Goal: Task Accomplishment & Management: Manage account settings

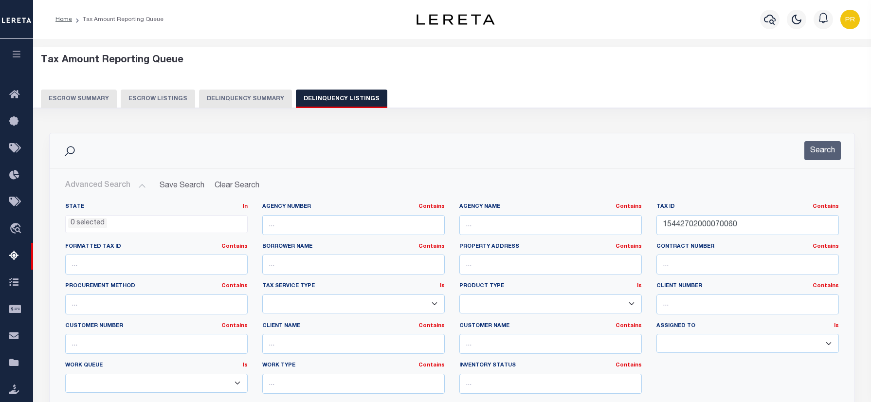
select select
select select "100"
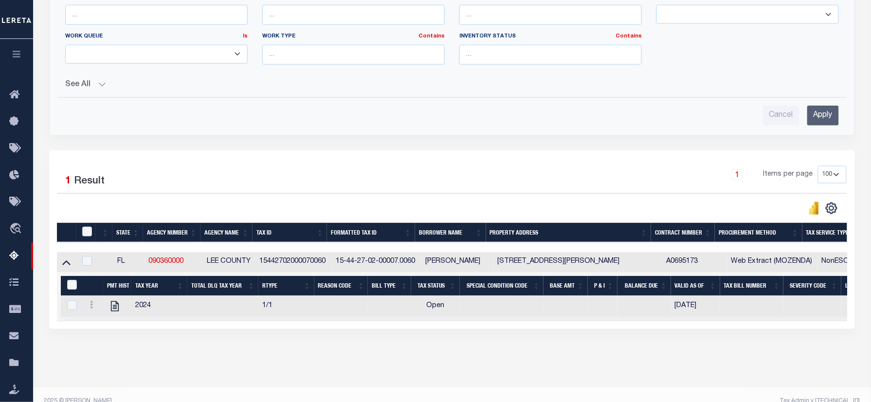
scroll to position [24, 0]
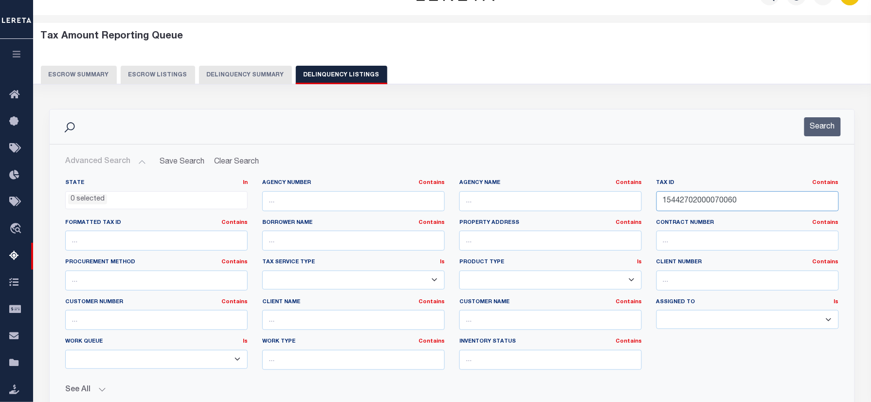
drag, startPoint x: 748, startPoint y: 201, endPoint x: 495, endPoint y: 203, distance: 253.1
click at [495, 203] on div "State In In AK AL AR AZ CA CO CT DC DE FL GA GU HI IA ID IL IN KS KY LA MA MD M…" at bounding box center [452, 278] width 788 height 199
paste input "716919609"
click at [825, 129] on button "Search" at bounding box center [822, 126] width 37 height 19
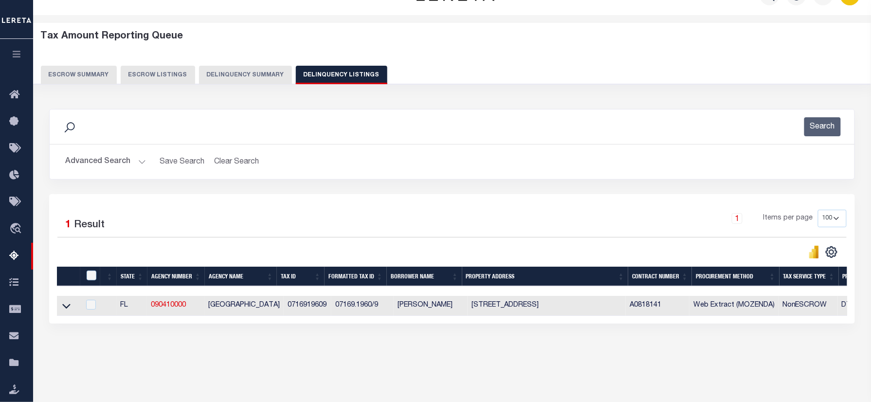
click at [526, 216] on div "1 Items per page 10 25 50 100 500" at bounding box center [552, 222] width 588 height 25
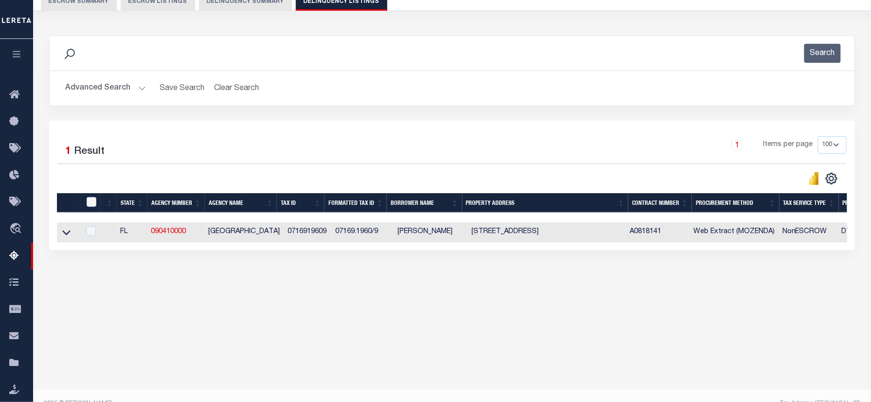
scroll to position [113, 0]
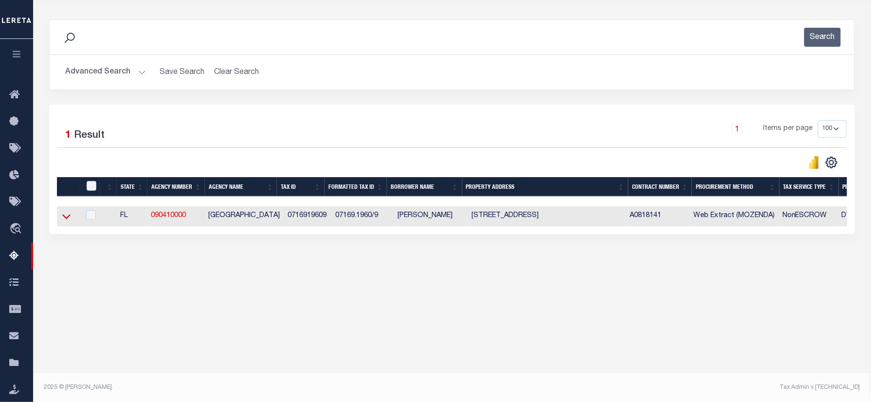
click at [69, 217] on icon at bounding box center [66, 216] width 8 height 10
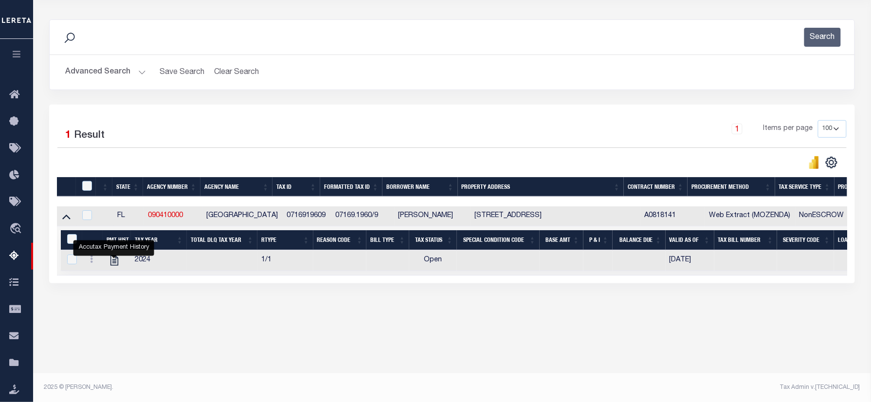
click at [89, 76] on button "Advanced Search" at bounding box center [105, 72] width 81 height 19
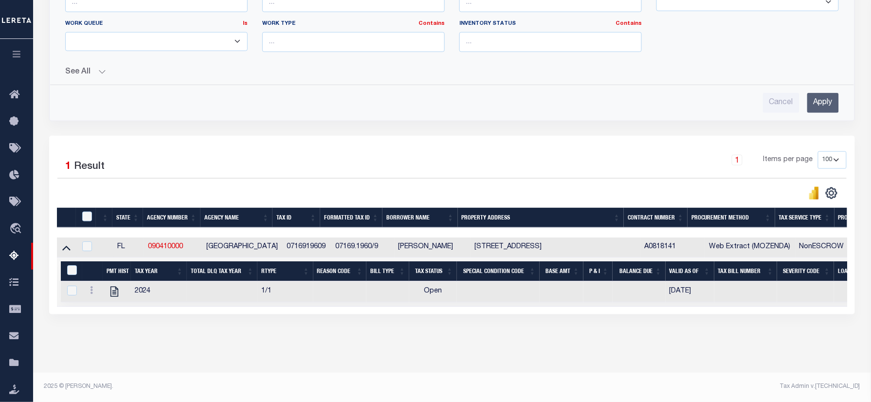
scroll to position [89, 0]
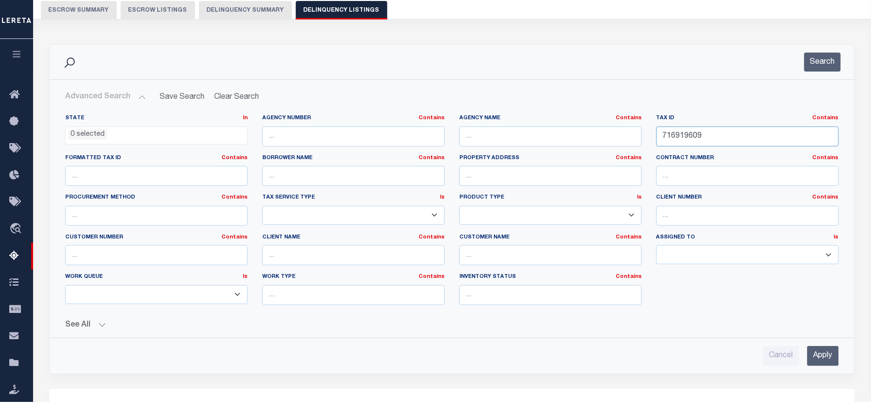
drag, startPoint x: 721, startPoint y: 136, endPoint x: 527, endPoint y: 136, distance: 194.7
click at [527, 136] on div "State In In AK AL AR AZ CA CO CT DC DE FL GA GU HI IA ID IL IN KS KY LA MA MD M…" at bounding box center [452, 213] width 788 height 199
paste input "R07328-001-00"
type input "R07328-001-00"
click at [822, 57] on button "Search" at bounding box center [822, 62] width 37 height 19
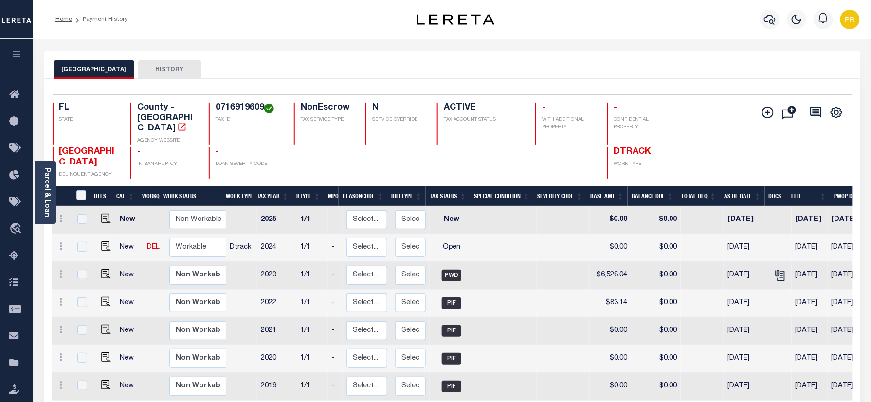
click at [426, 86] on div "Selected 7 Results 1 Items per page 25 50 100 FL STATE TAX ID N" at bounding box center [452, 274] width 816 height 391
click at [778, 270] on icon "" at bounding box center [780, 275] width 13 height 13
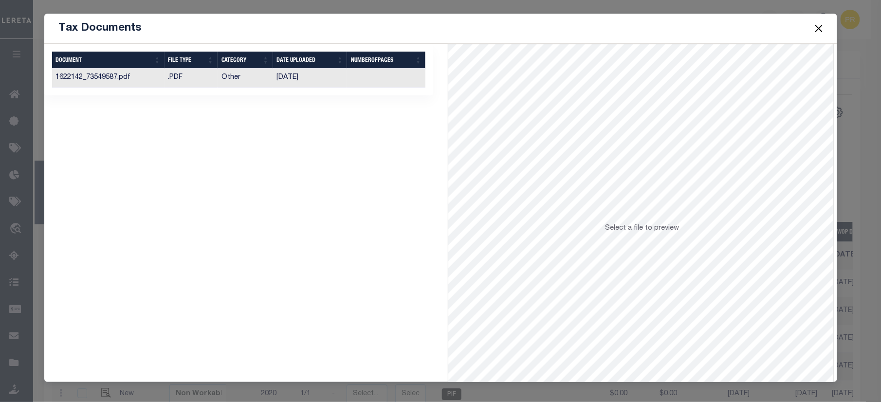
click at [405, 79] on td at bounding box center [386, 78] width 78 height 19
click at [816, 28] on button "Close" at bounding box center [818, 28] width 13 height 13
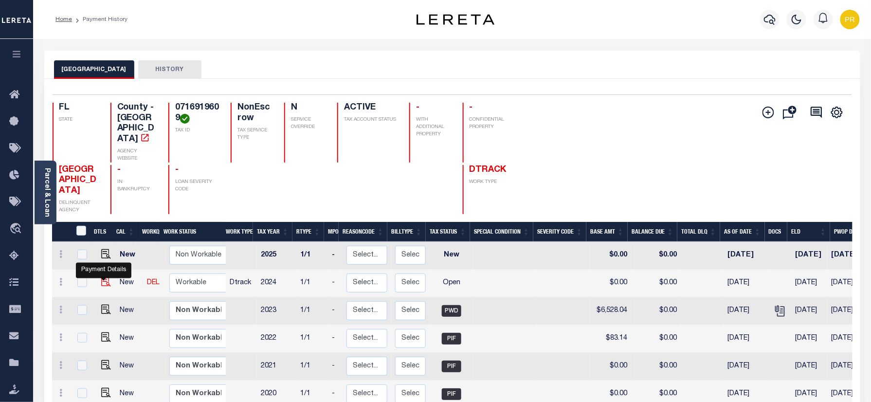
click at [103, 284] on img "" at bounding box center [106, 282] width 10 height 10
checkbox input "true"
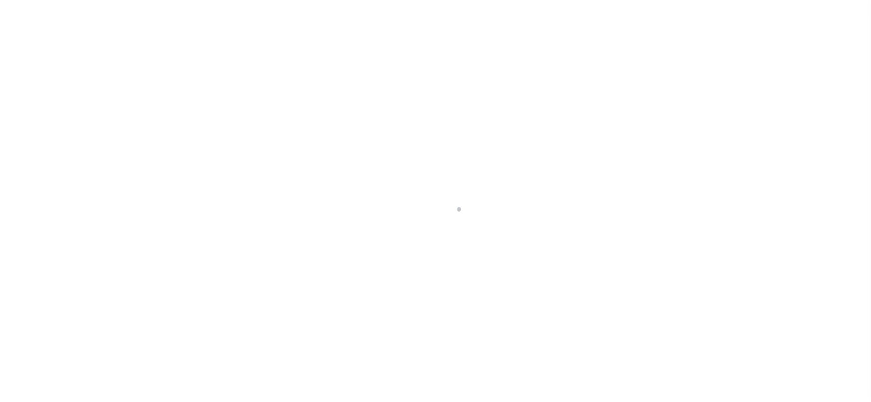
checkbox input "false"
type input "[DATE]"
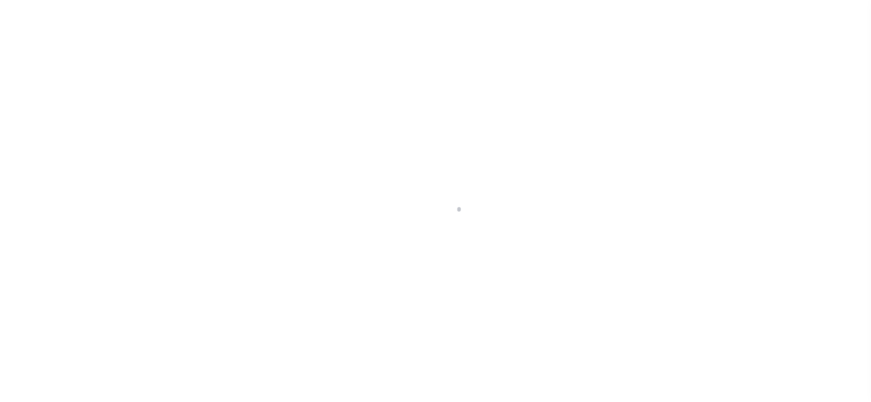
select select "OP2"
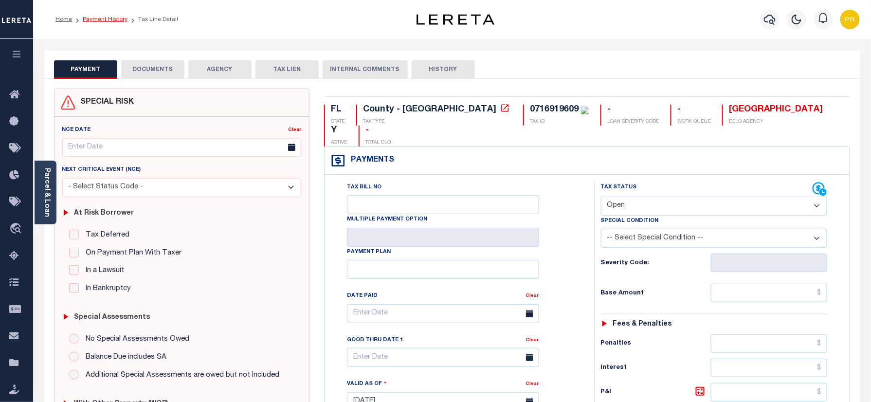
click at [94, 22] on link "Payment History" at bounding box center [105, 20] width 45 height 6
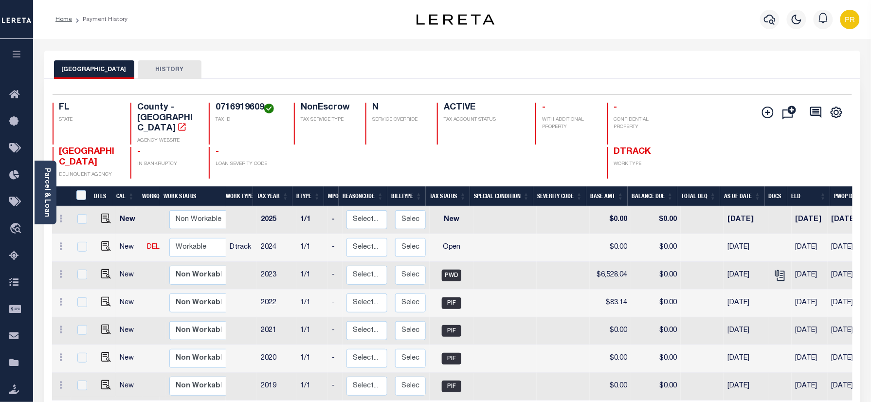
click at [220, 104] on h4 "0716919609" at bounding box center [249, 108] width 67 height 11
copy h4 "0716919609"
click at [781, 269] on icon "" at bounding box center [780, 275] width 13 height 13
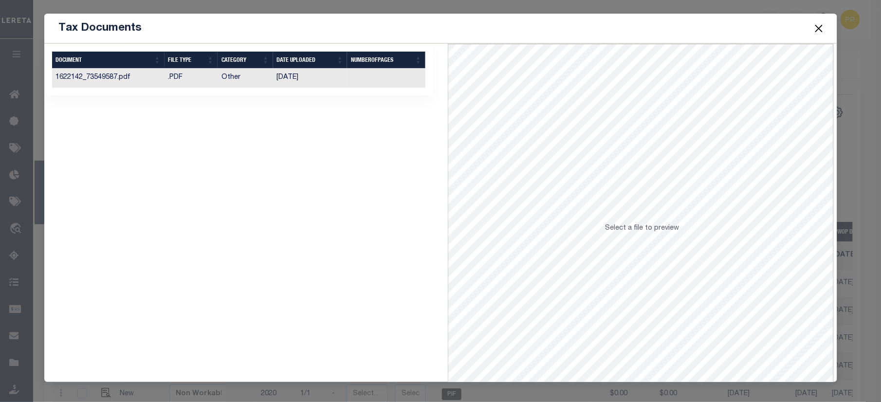
click at [396, 79] on td at bounding box center [386, 78] width 78 height 19
click at [816, 30] on button "Close" at bounding box center [818, 28] width 13 height 13
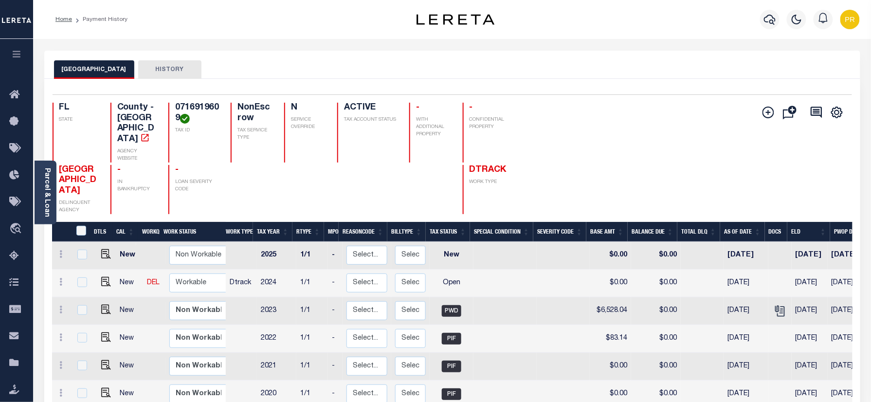
click at [175, 117] on h4 "0716919609" at bounding box center [197, 113] width 44 height 21
copy h4 "0716919609"
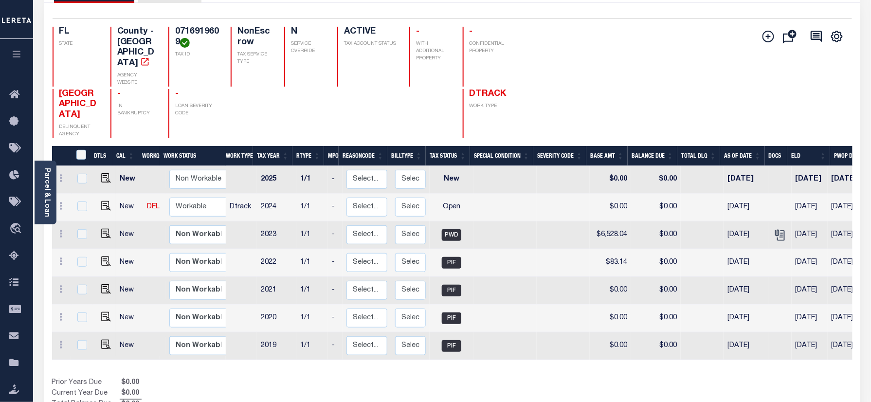
scroll to position [195, 0]
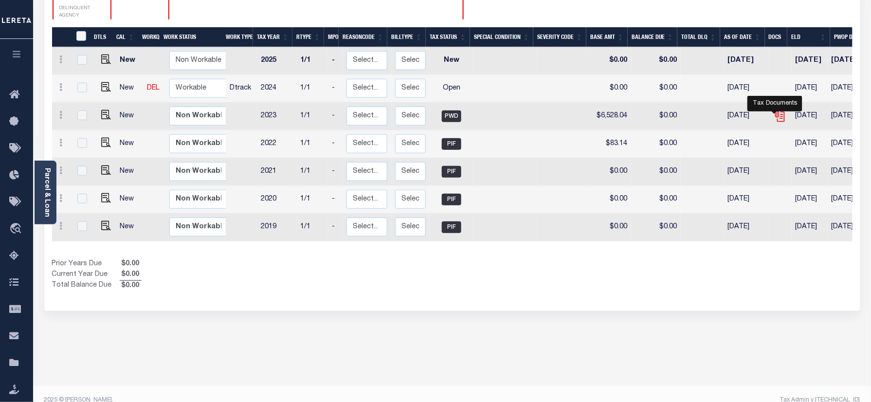
click at [779, 111] on icon "" at bounding box center [780, 116] width 7 height 10
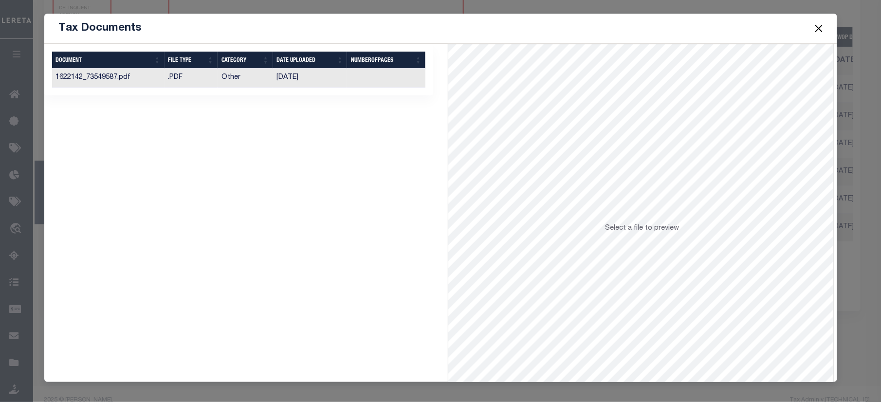
click at [394, 84] on td at bounding box center [386, 78] width 78 height 19
click at [822, 25] on button "Close" at bounding box center [818, 28] width 13 height 13
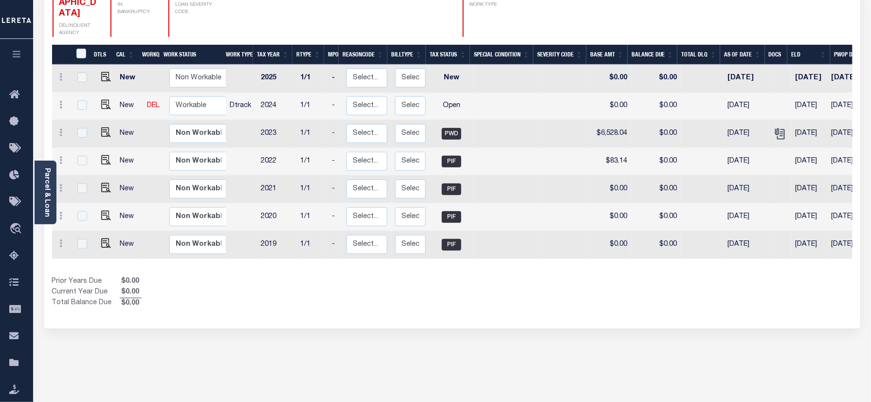
scroll to position [129, 0]
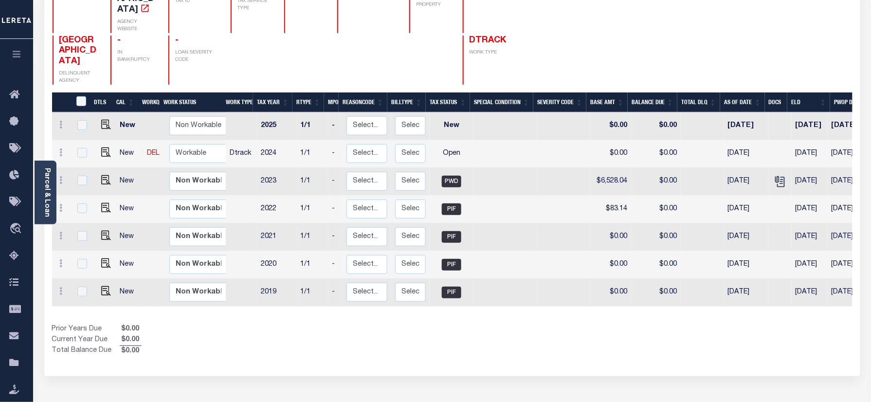
click at [98, 150] on link at bounding box center [103, 153] width 15 height 7
checkbox input "true"
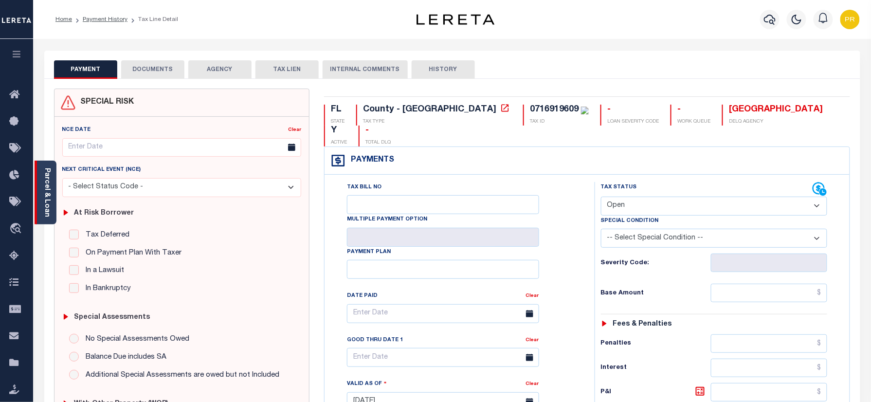
click at [50, 185] on link "Parcel & Loan" at bounding box center [46, 192] width 7 height 49
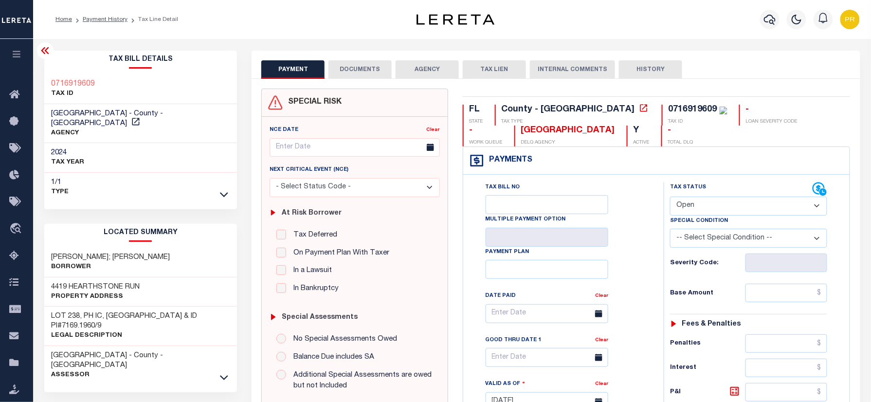
click at [96, 285] on h3 "4419 HEARTHSTONE RUN" at bounding box center [96, 287] width 89 height 10
copy div "4419 HEARTHSTONE RUN"
click at [145, 313] on h3 "LOT 238, PH IC, [GEOGRAPHIC_DATA] & ID PI#7169.1960/9" at bounding box center [141, 320] width 179 height 19
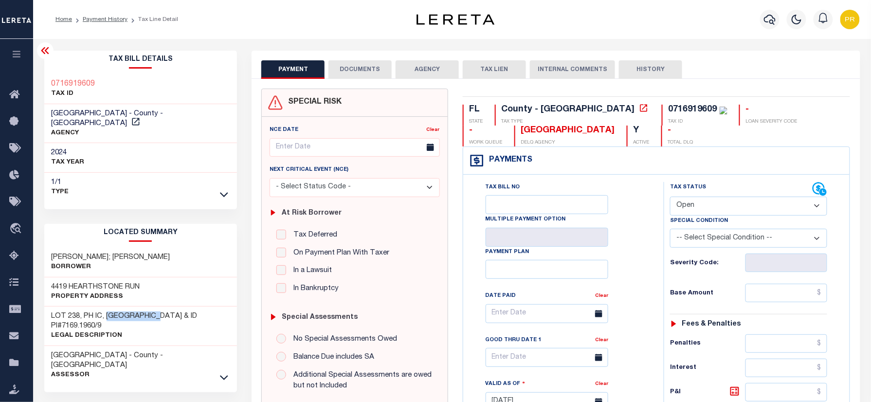
click at [145, 313] on h3 "LOT 238, PH IC, [GEOGRAPHIC_DATA] & ID PI#7169.1960/9" at bounding box center [141, 320] width 179 height 19
copy div "LOT 238, PH IC, [GEOGRAPHIC_DATA] & ID PI#7169.1960/9"
click at [80, 69] on div "Tax Bill Details 0716919609 TAX ID MANATEE COUNTY - County - FL" at bounding box center [140, 126] width 193 height 151
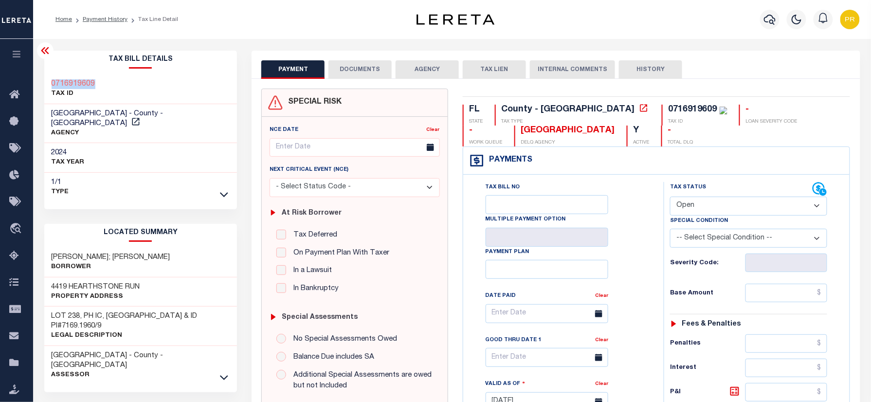
copy h3 "0716919609"
click at [669, 108] on div "0716919609" at bounding box center [693, 109] width 49 height 9
copy div "0716919609"
drag, startPoint x: 719, startPoint y: 203, endPoint x: 710, endPoint y: 219, distance: 18.1
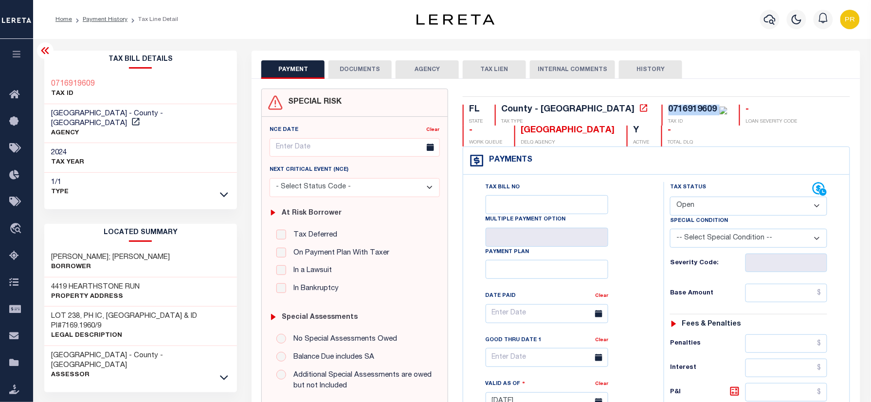
click at [719, 203] on select "- Select Status Code - Open Due/Unpaid Paid Incomplete No Tax Due Internal Refu…" at bounding box center [748, 206] width 157 height 19
select select "PYD"
click at [670, 198] on select "- Select Status Code - Open Due/Unpaid Paid Incomplete No Tax Due Internal Refu…" at bounding box center [748, 206] width 157 height 19
type input "[DATE]"
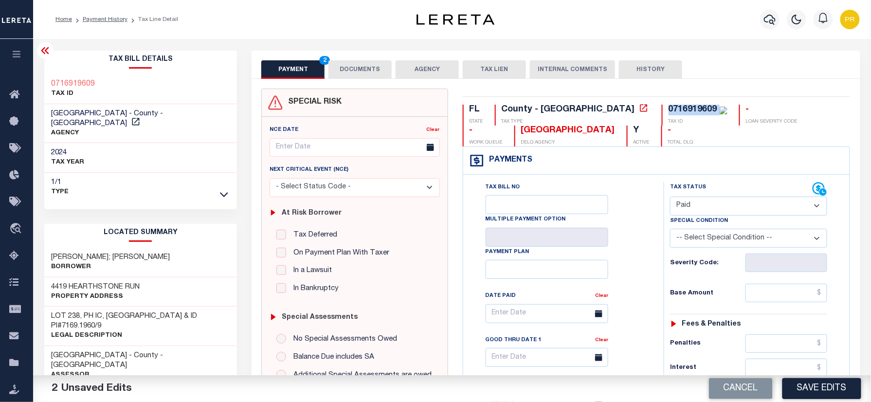
click at [358, 73] on button "DOCUMENTS" at bounding box center [360, 69] width 63 height 18
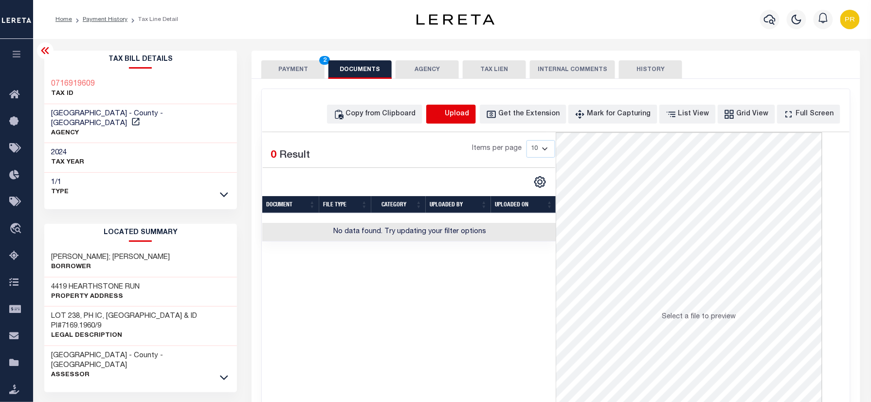
click at [443, 114] on icon "button" at bounding box center [438, 114] width 11 height 11
select select "POP"
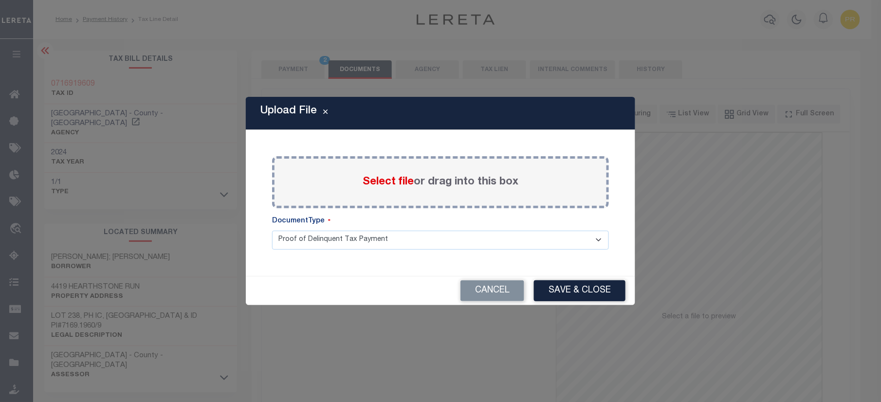
click at [499, 169] on div "Select file or drag into this box" at bounding box center [440, 182] width 337 height 52
click at [475, 182] on label "Select file or drag into this box" at bounding box center [441, 182] width 156 height 16
click at [0, 0] on input "Select file or drag into this box" at bounding box center [0, 0] width 0 height 0
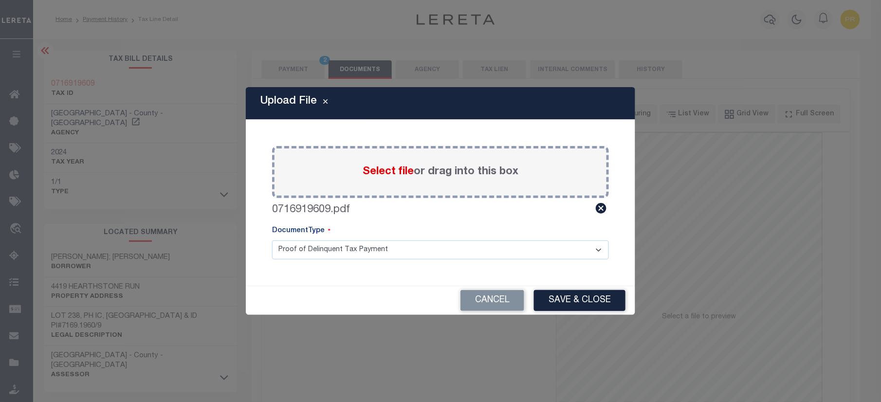
drag, startPoint x: 335, startPoint y: 248, endPoint x: 303, endPoint y: 250, distance: 32.2
click at [335, 248] on select "Proof of Delinquent Tax Payment" at bounding box center [440, 249] width 337 height 19
click at [314, 259] on div "Paste copied image or file into this box Select file or drag into this box 0716…" at bounding box center [440, 202] width 366 height 143
drag, startPoint x: 335, startPoint y: 247, endPoint x: 326, endPoint y: 247, distance: 9.7
click at [335, 247] on select "Proof of Delinquent Tax Payment" at bounding box center [440, 249] width 337 height 19
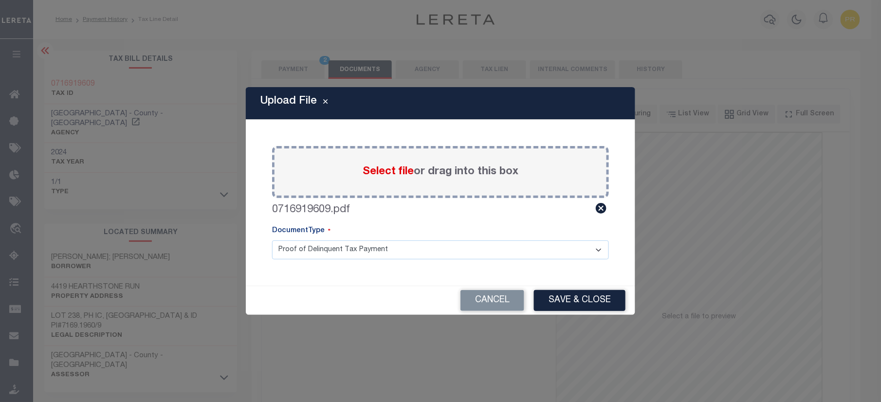
click at [272, 240] on select "Proof of Delinquent Tax Payment" at bounding box center [440, 249] width 337 height 19
click at [343, 250] on select "Proof of Delinquent Tax Payment" at bounding box center [440, 249] width 337 height 19
click at [272, 240] on select "Proof of Delinquent Tax Payment" at bounding box center [440, 249] width 337 height 19
click at [606, 299] on button "Save & Close" at bounding box center [579, 300] width 91 height 21
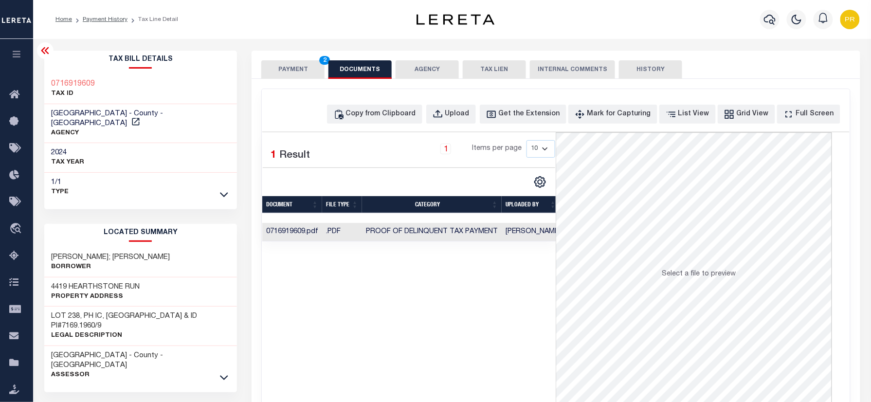
click at [467, 240] on td "Proof of Delinquent Tax Payment" at bounding box center [432, 232] width 140 height 19
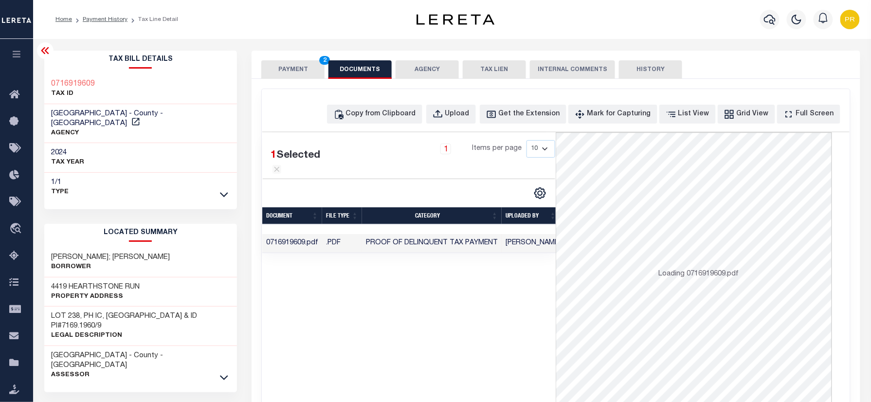
click at [292, 72] on button "PAYMENT 2" at bounding box center [292, 69] width 63 height 18
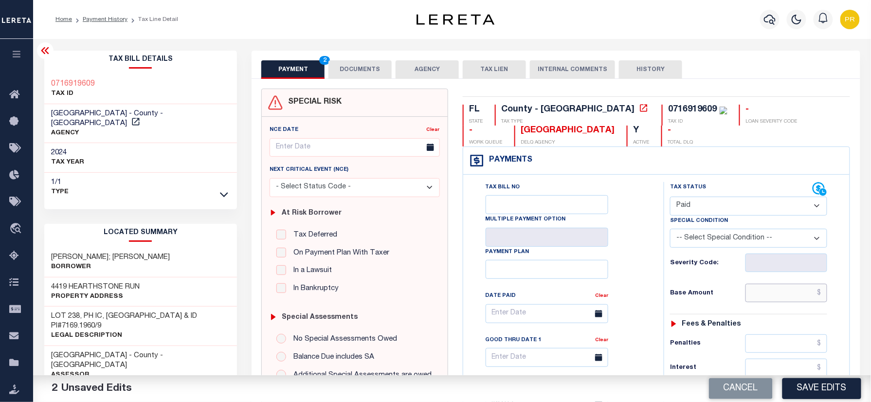
click at [760, 286] on input "text" at bounding box center [787, 293] width 82 height 18
paste input "5,582.83"
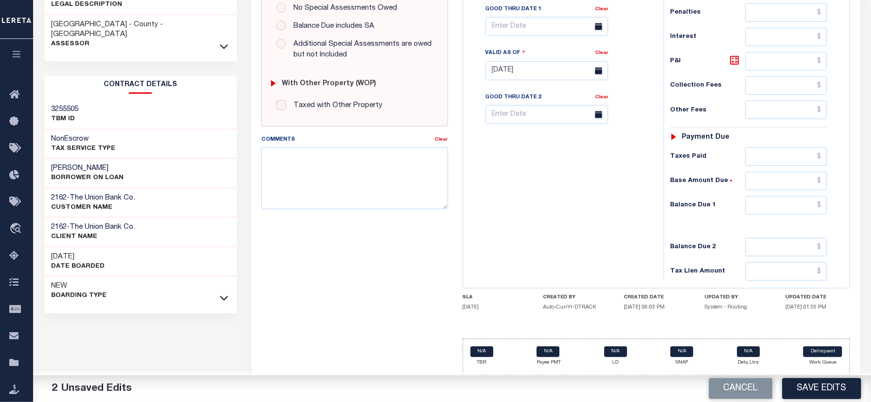
scroll to position [338, 0]
type input "$5,582.83"
click at [791, 211] on input "text" at bounding box center [787, 205] width 82 height 18
type input "$0.00"
click at [806, 382] on button "Save Edits" at bounding box center [822, 388] width 79 height 21
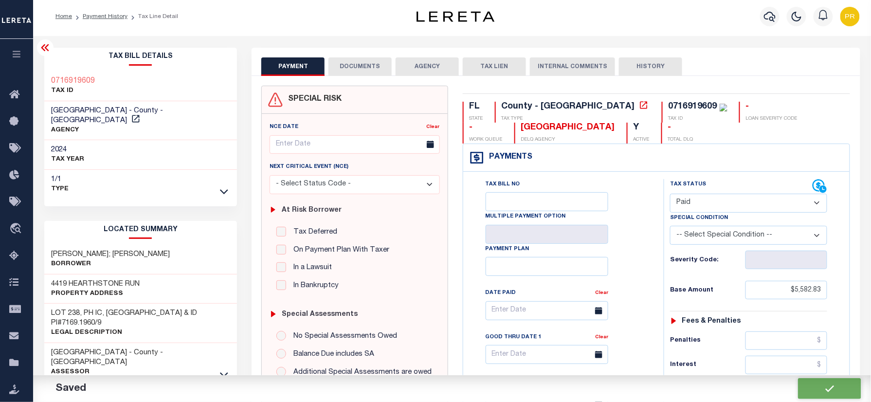
scroll to position [0, 0]
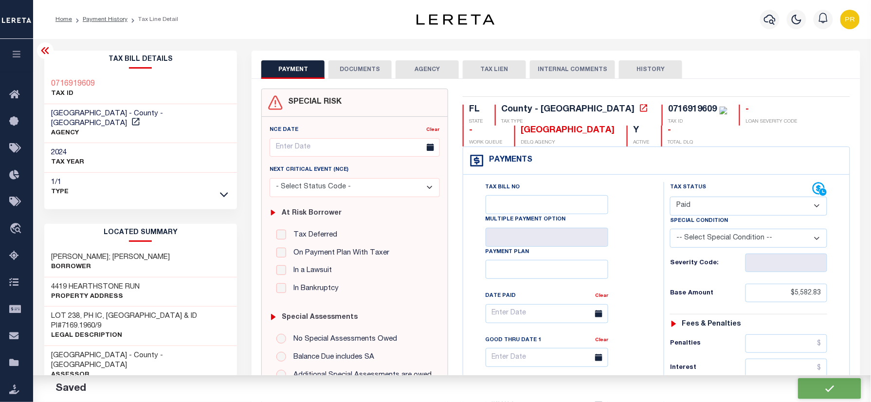
checkbox input "false"
type input "$5,582.83"
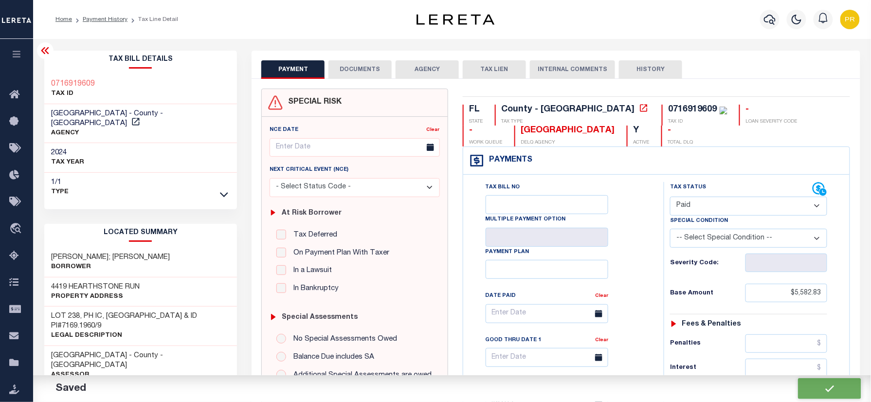
type input "$0"
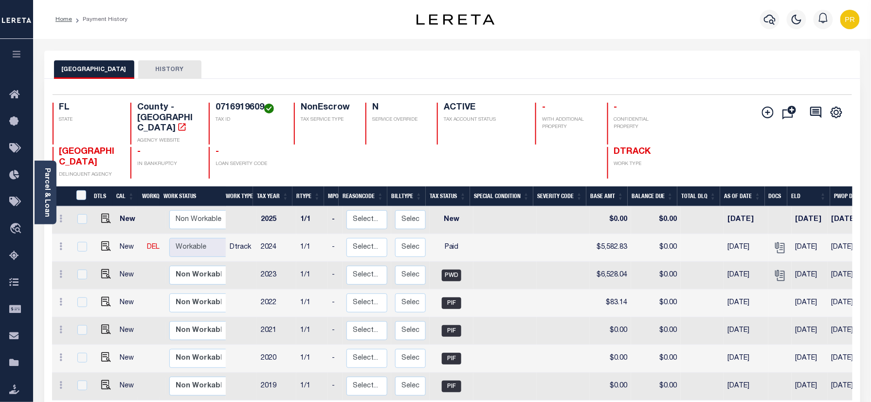
click at [251, 105] on h4 "0716919609" at bounding box center [249, 108] width 67 height 11
copy h4 "0716919609"
click at [49, 189] on link "Parcel & Loan" at bounding box center [46, 192] width 7 height 49
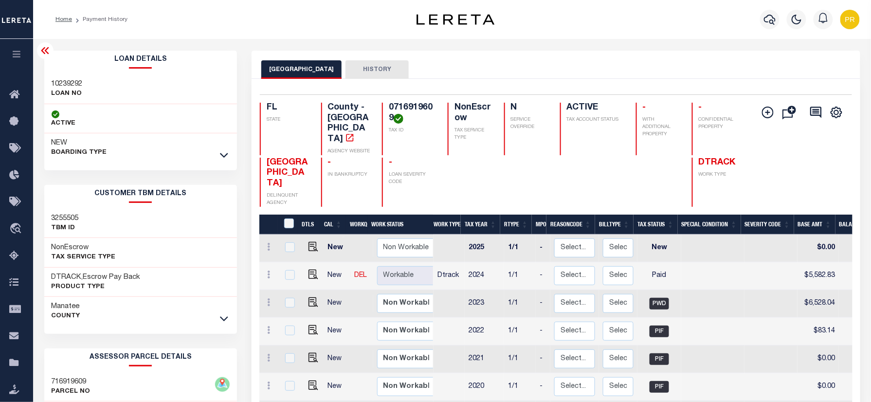
click at [65, 78] on div "10239292 LOAN NO" at bounding box center [140, 89] width 193 height 30
copy h3 "10239292"
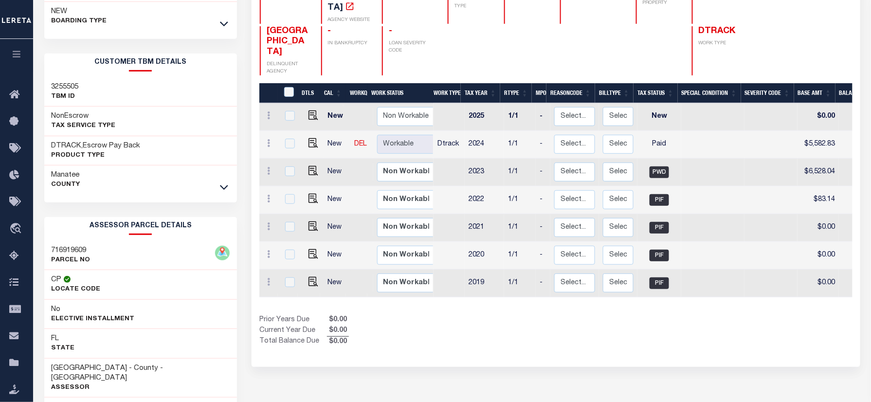
scroll to position [201, 0]
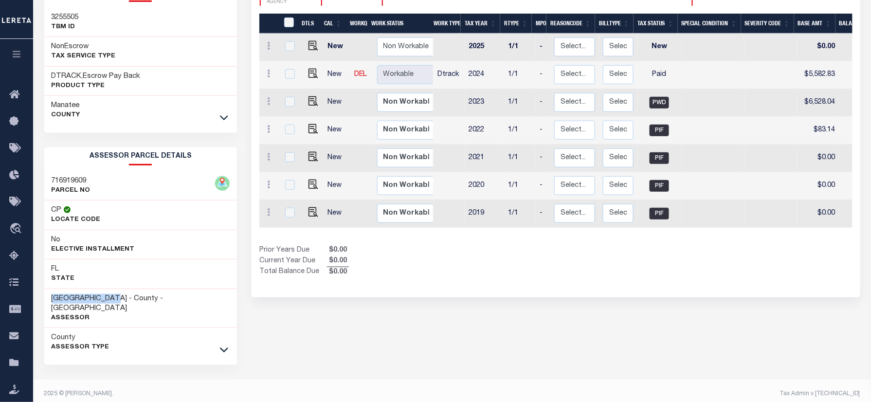
drag, startPoint x: 119, startPoint y: 298, endPoint x: 53, endPoint y: 304, distance: 67.0
click at [53, 304] on h3 "[GEOGRAPHIC_DATA] - County - [GEOGRAPHIC_DATA]" at bounding box center [141, 303] width 179 height 19
copy h3 "[GEOGRAPHIC_DATA]"
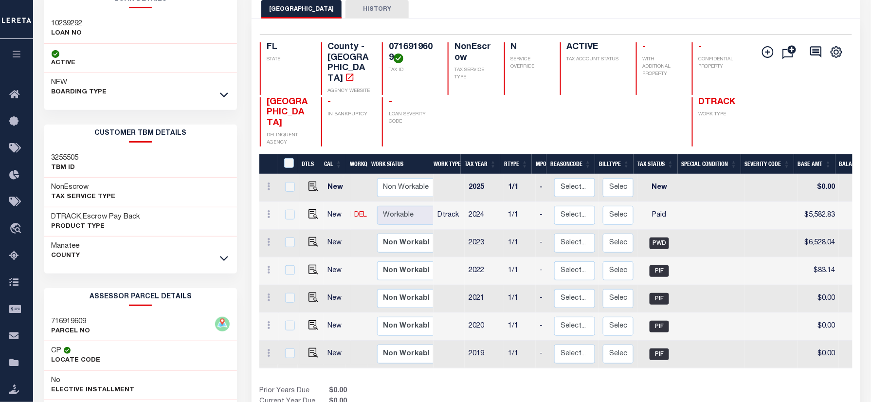
scroll to position [0, 0]
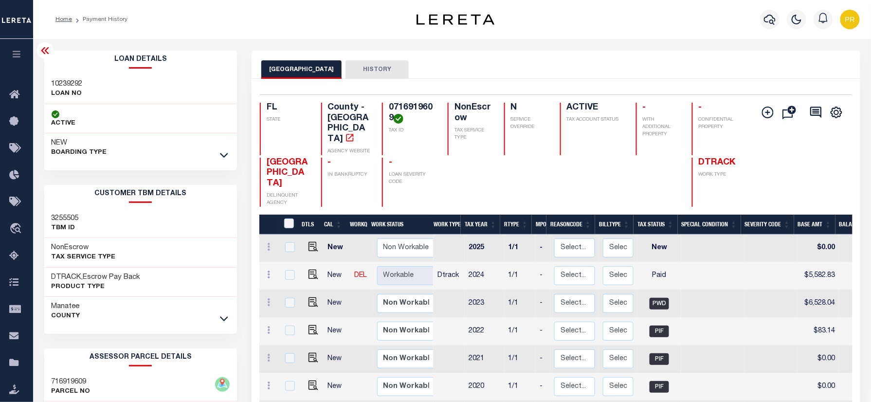
click at [412, 107] on h4 "0716919609" at bounding box center [412, 113] width 47 height 21
copy h4 "0716919609"
